Goal: Check status: Check status

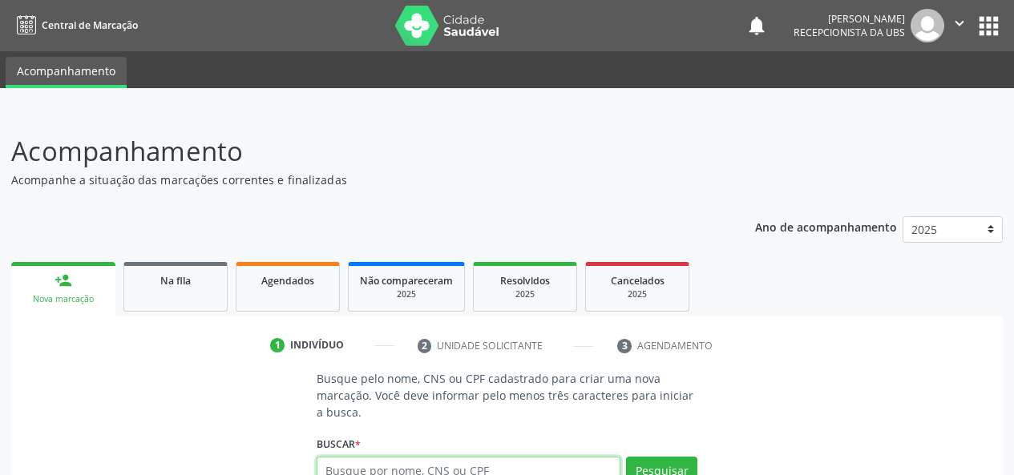
scroll to position [8, 0]
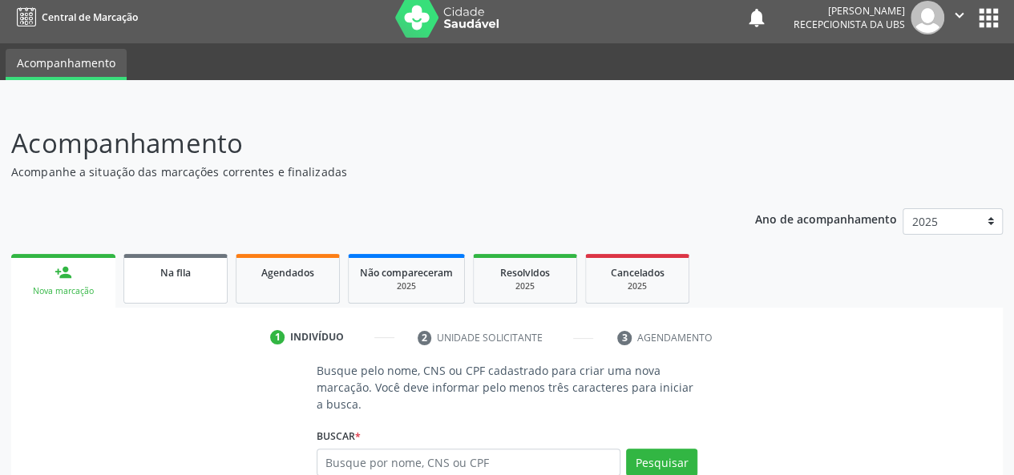
click at [169, 290] on link "Na fila" at bounding box center [175, 279] width 104 height 50
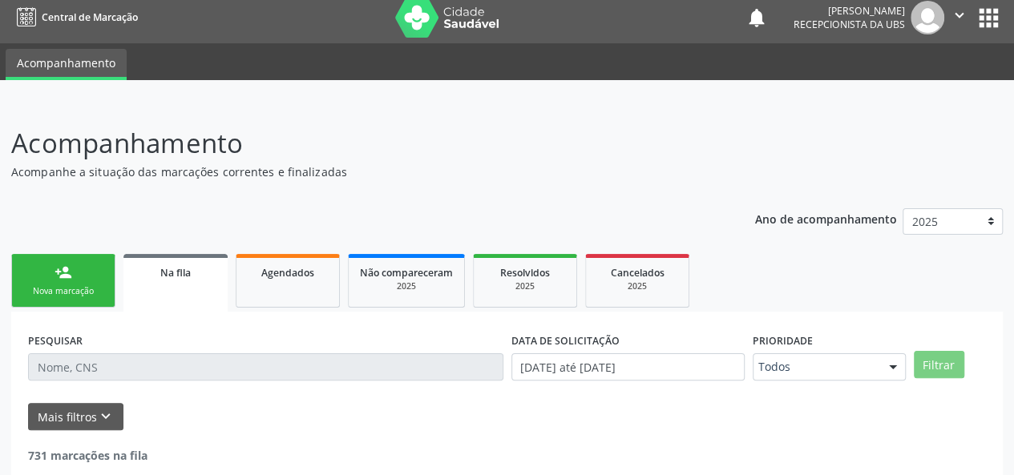
scroll to position [92, 0]
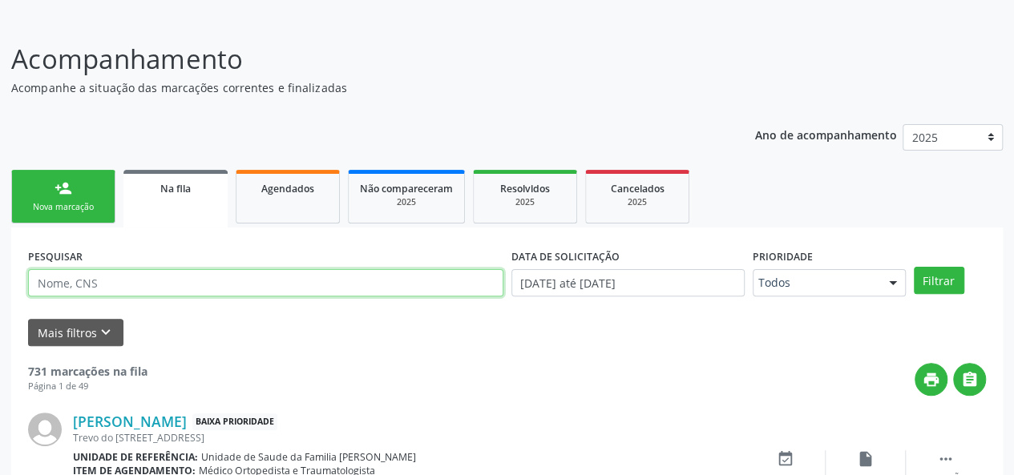
click at [67, 279] on input "text" at bounding box center [265, 282] width 475 height 27
paste input "[PERSON_NAME]"
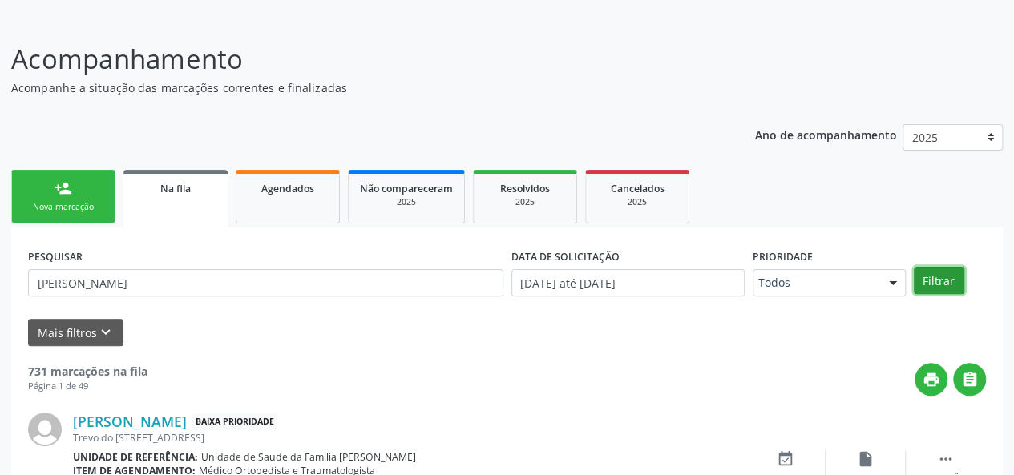
click at [934, 277] on button "Filtrar" at bounding box center [938, 280] width 50 height 27
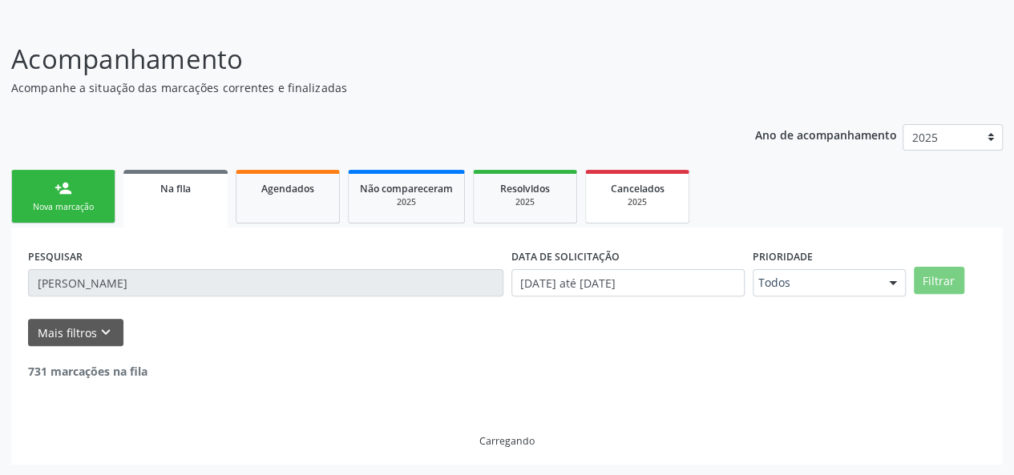
scroll to position [41, 0]
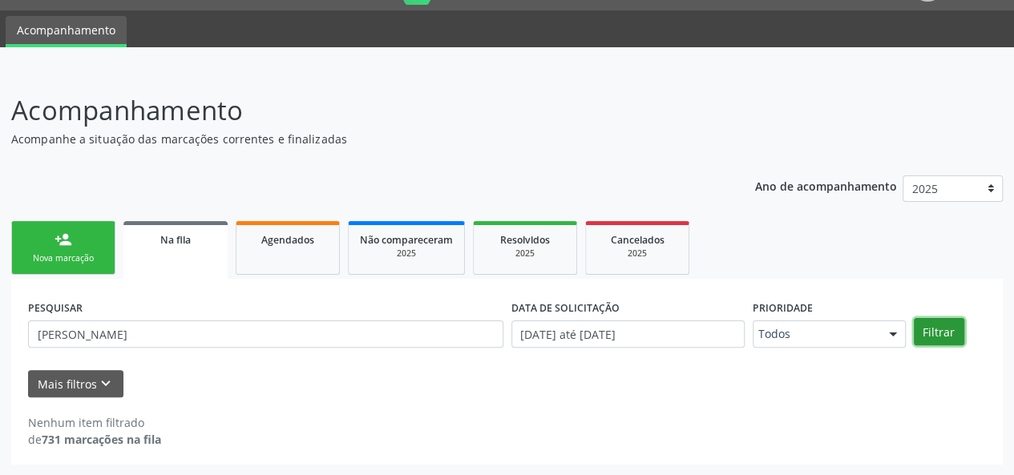
click at [929, 329] on button "Filtrar" at bounding box center [938, 331] width 50 height 27
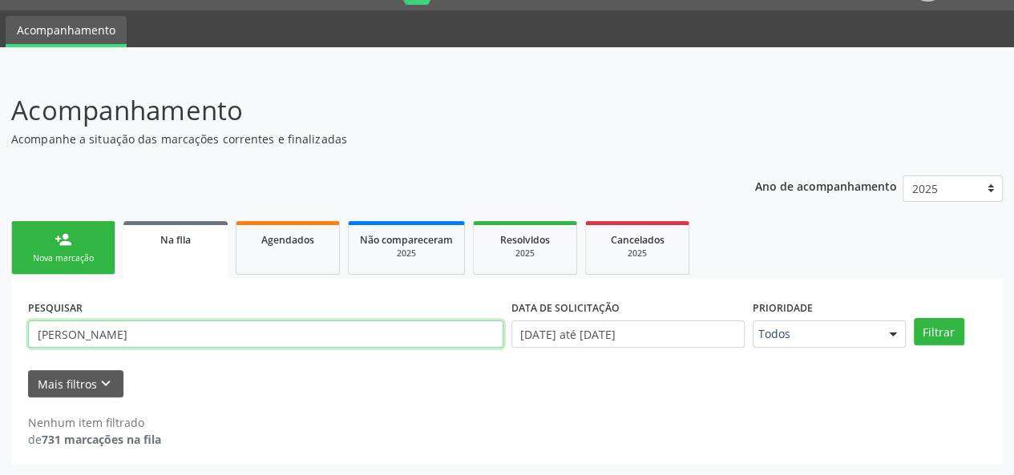
click at [199, 329] on input "[PERSON_NAME]" at bounding box center [265, 334] width 475 height 27
type input "M"
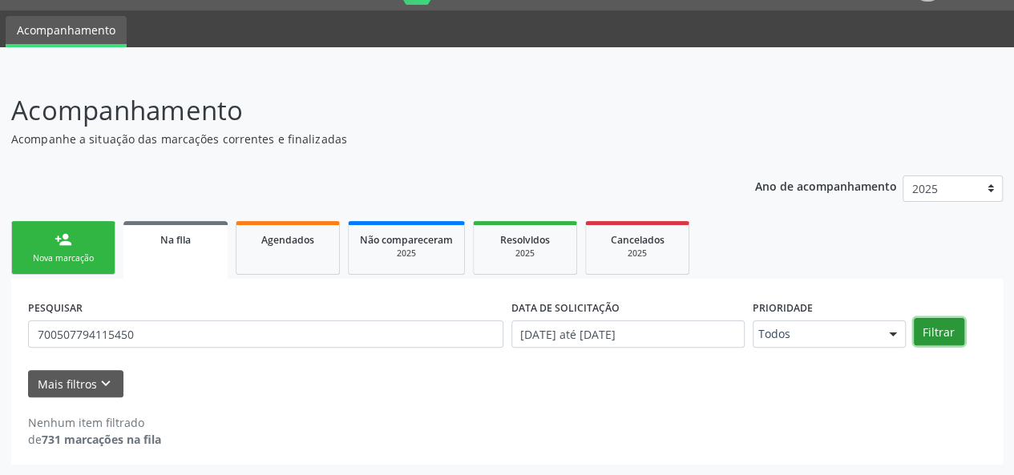
click at [947, 337] on button "Filtrar" at bounding box center [938, 331] width 50 height 27
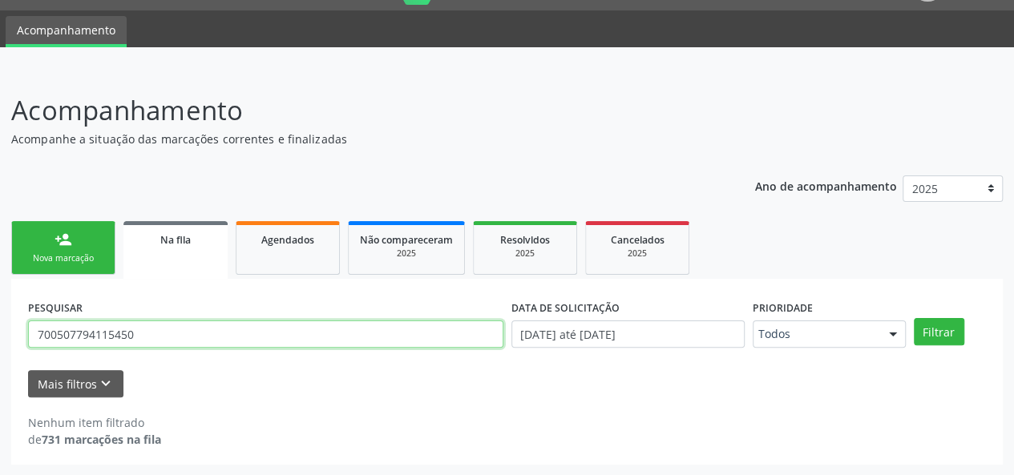
click at [159, 336] on input "700507794115450" at bounding box center [265, 334] width 475 height 27
click at [142, 336] on input "700507794115450" at bounding box center [265, 334] width 475 height 27
type input "7"
